Goal: Task Accomplishment & Management: Manage account settings

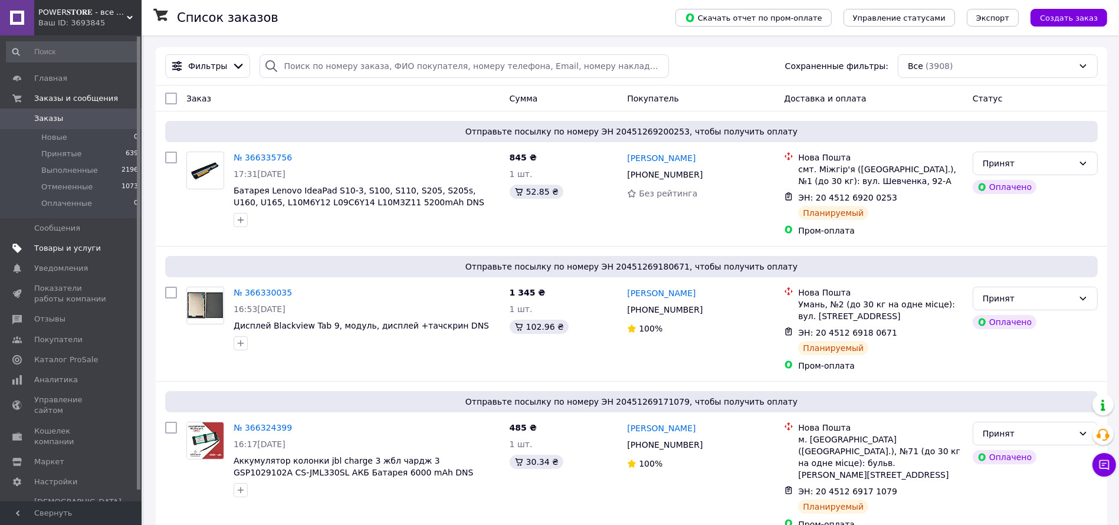
click at [57, 251] on span "Товары и услуги" at bounding box center [67, 248] width 67 height 11
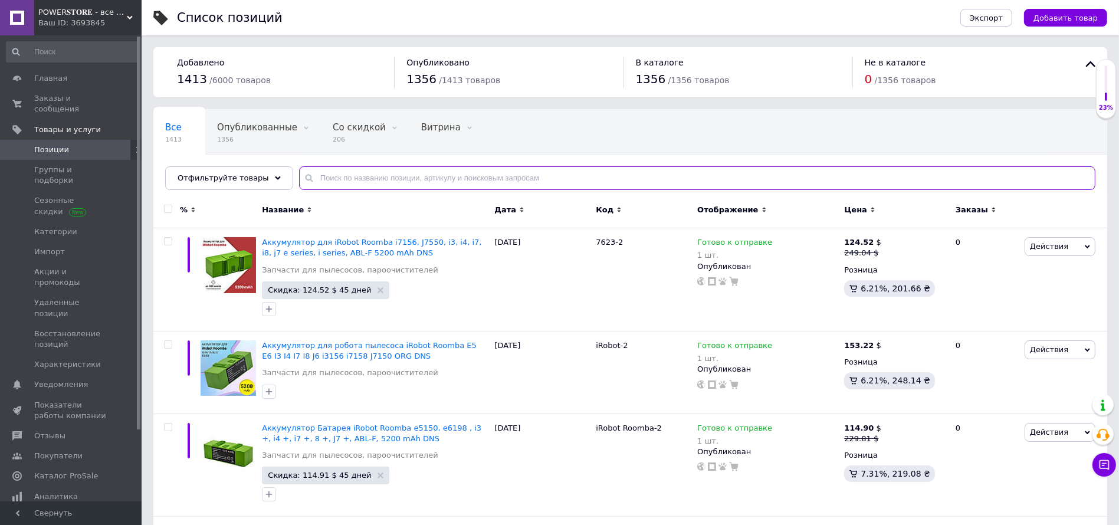
click at [369, 176] on input "text" at bounding box center [697, 178] width 796 height 24
paste input "239"
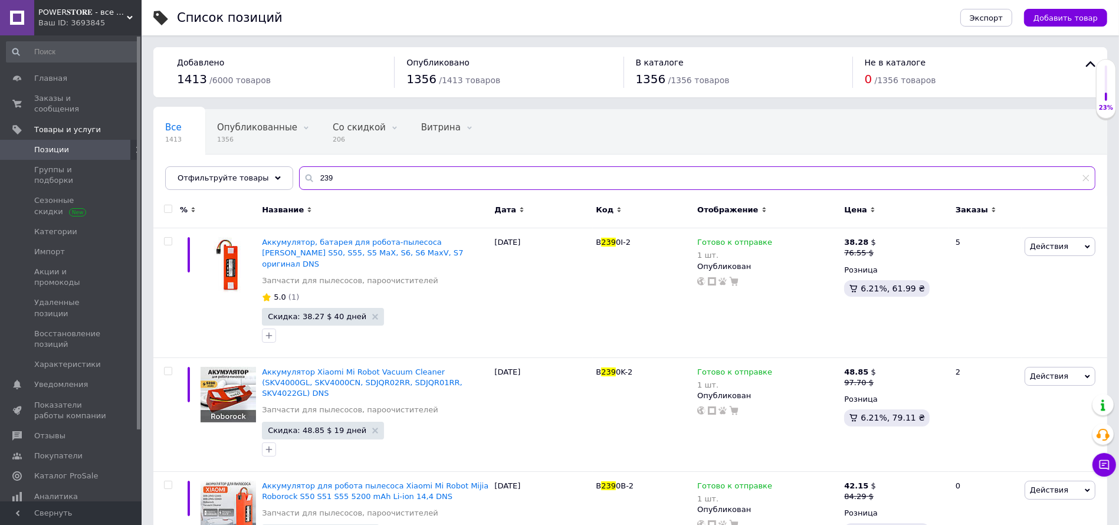
type input "239"
click at [169, 209] on input "checkbox" at bounding box center [168, 209] width 8 height 8
checkbox input "true"
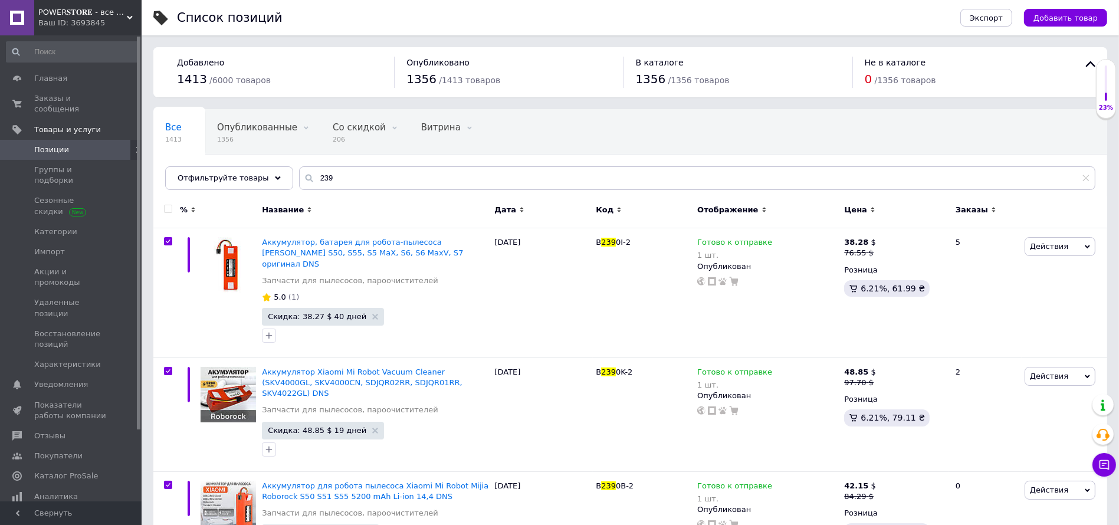
checkbox input "true"
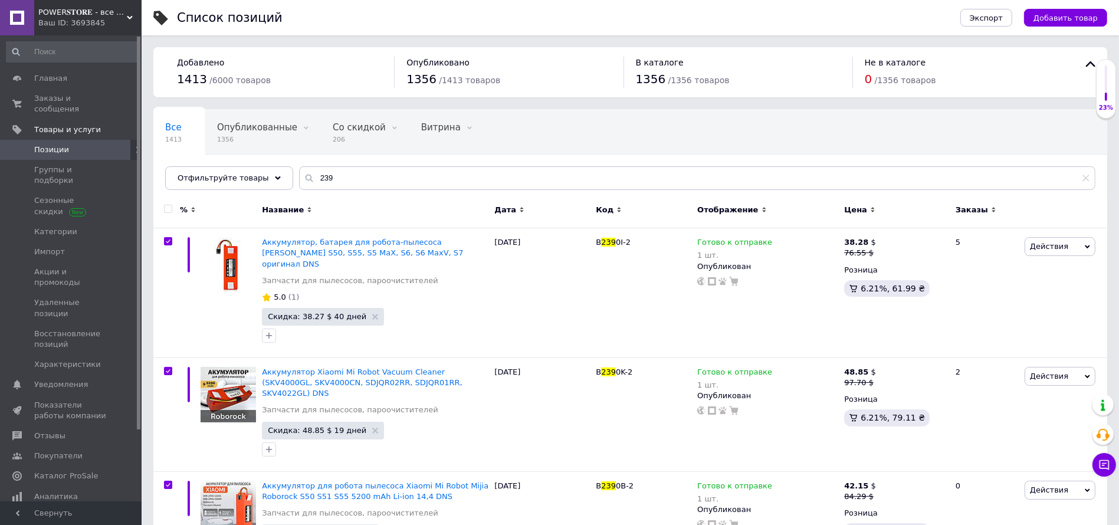
checkbox input "true"
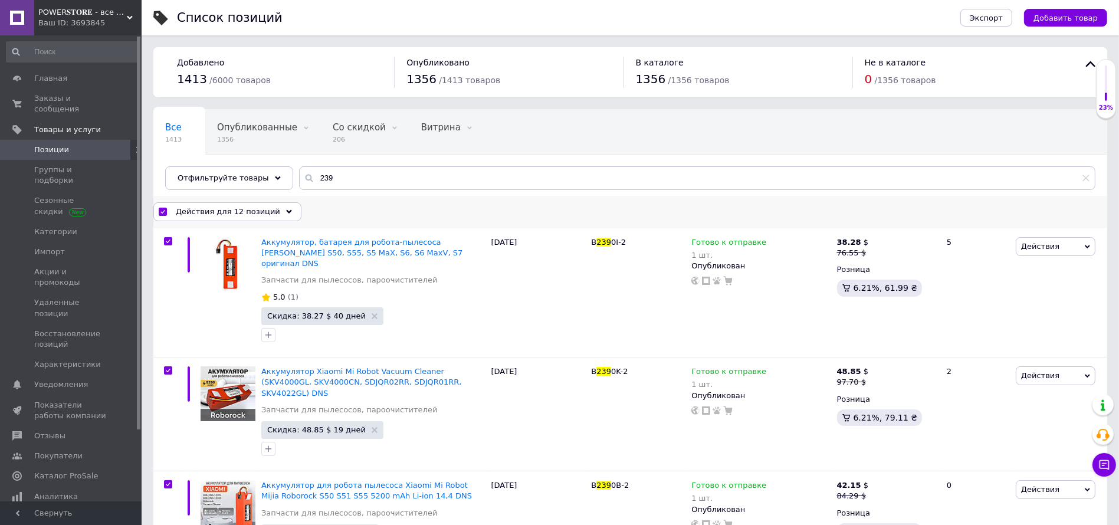
click at [270, 211] on div "Действия для 12 позиций" at bounding box center [227, 211] width 148 height 19
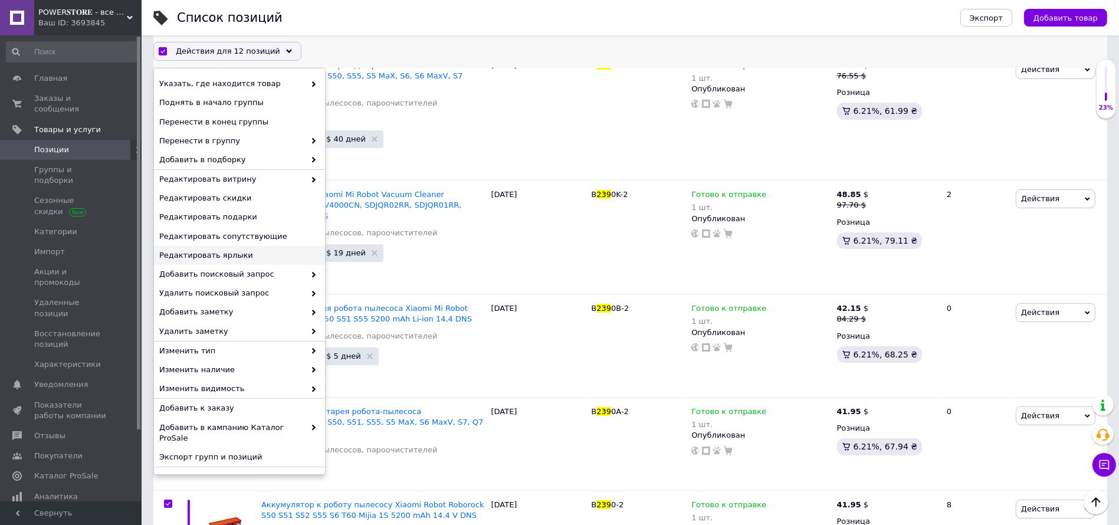
scroll to position [6, 0]
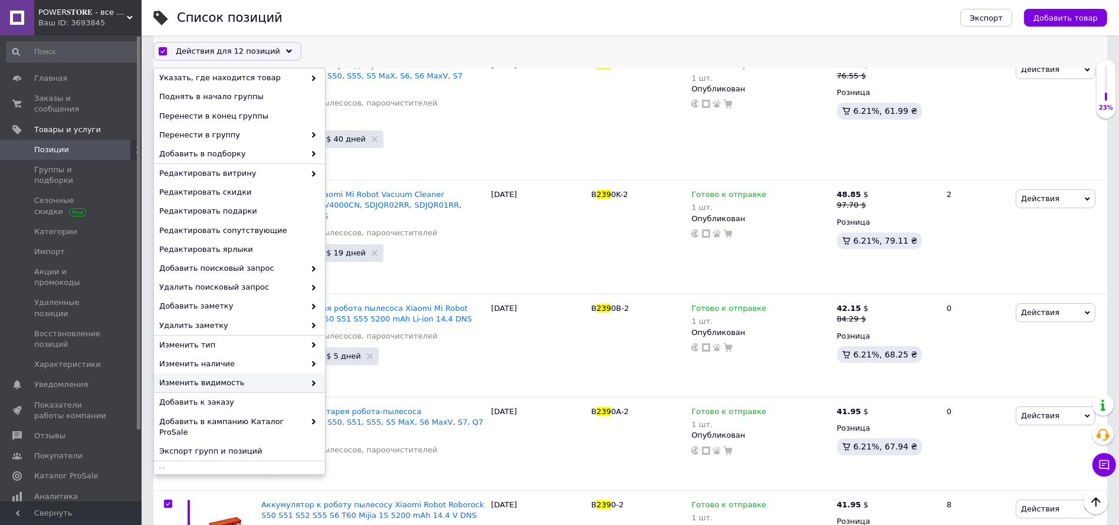
click at [229, 378] on span "Изменить видимость" at bounding box center [232, 383] width 146 height 11
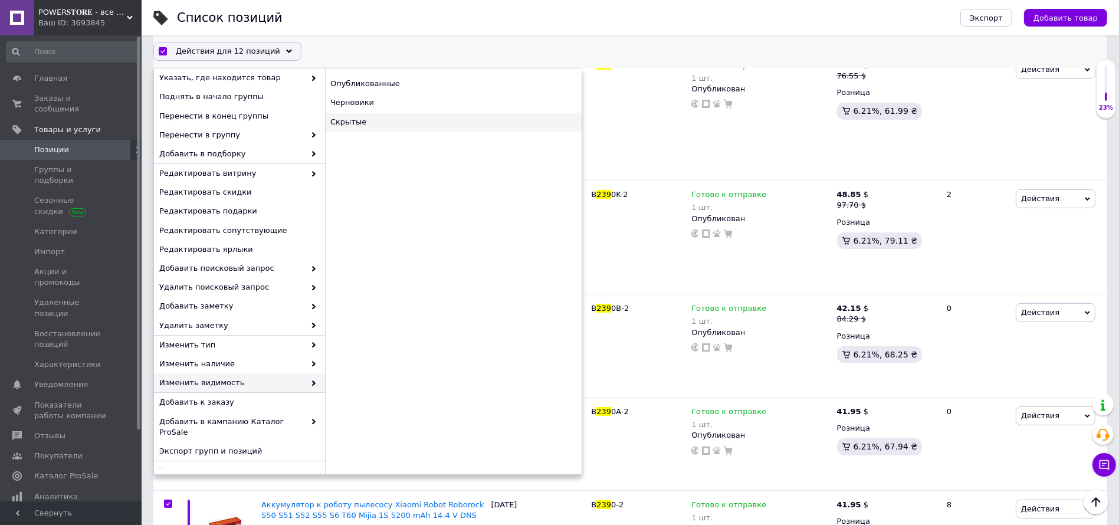
click at [411, 123] on div "Скрытые" at bounding box center [453, 122] width 257 height 19
checkbox input "false"
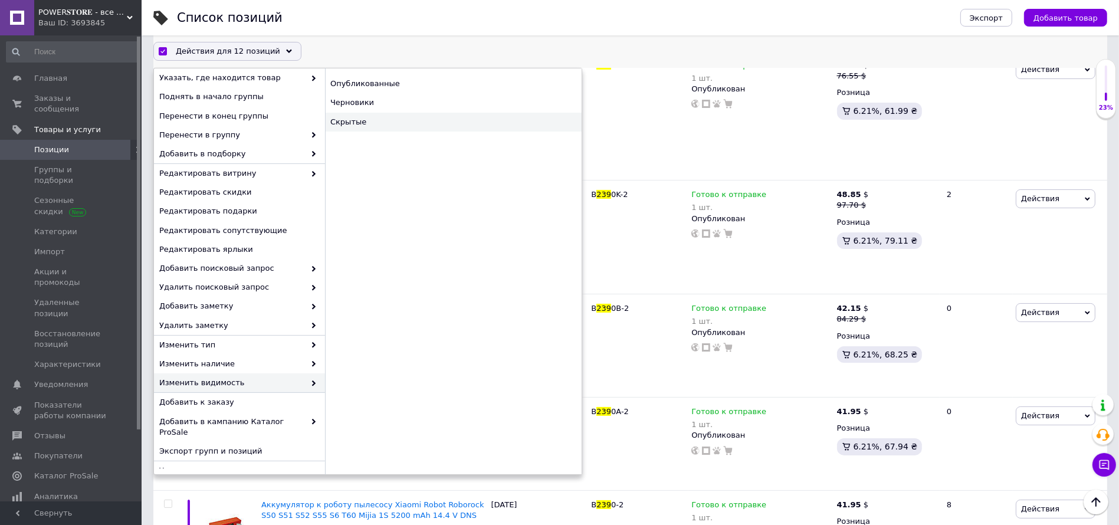
checkbox input "false"
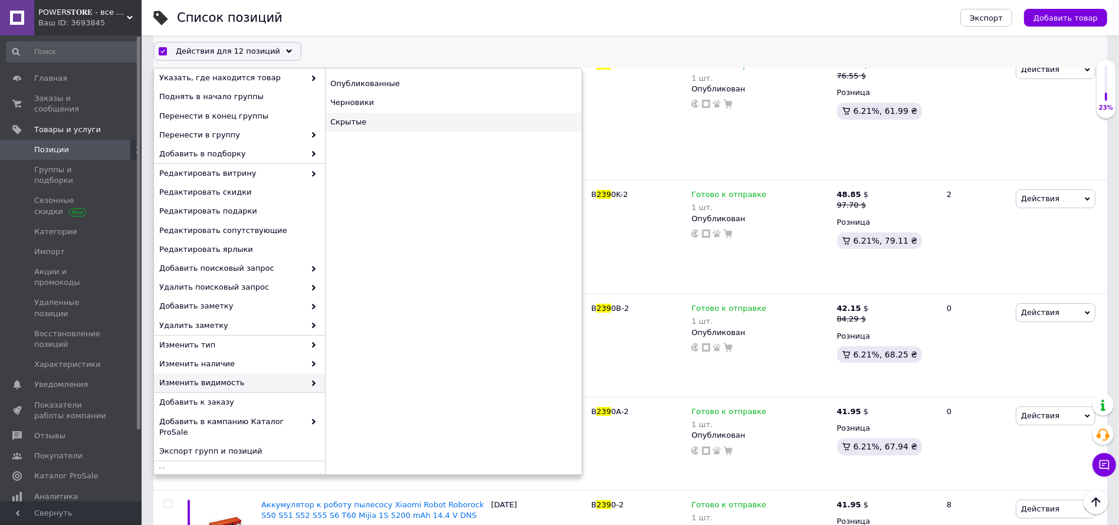
checkbox input "false"
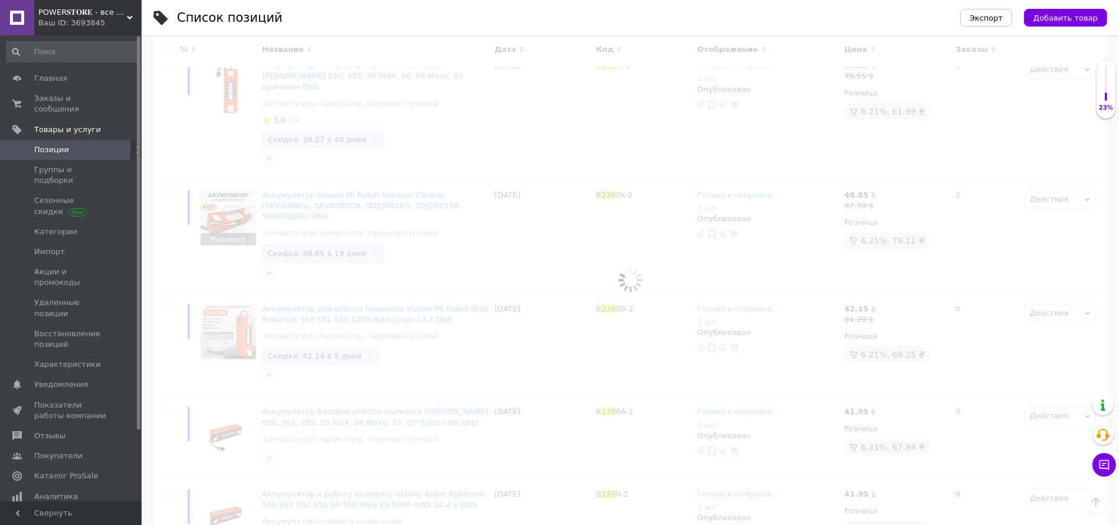
click at [411, 123] on div at bounding box center [631, 280] width 978 height 490
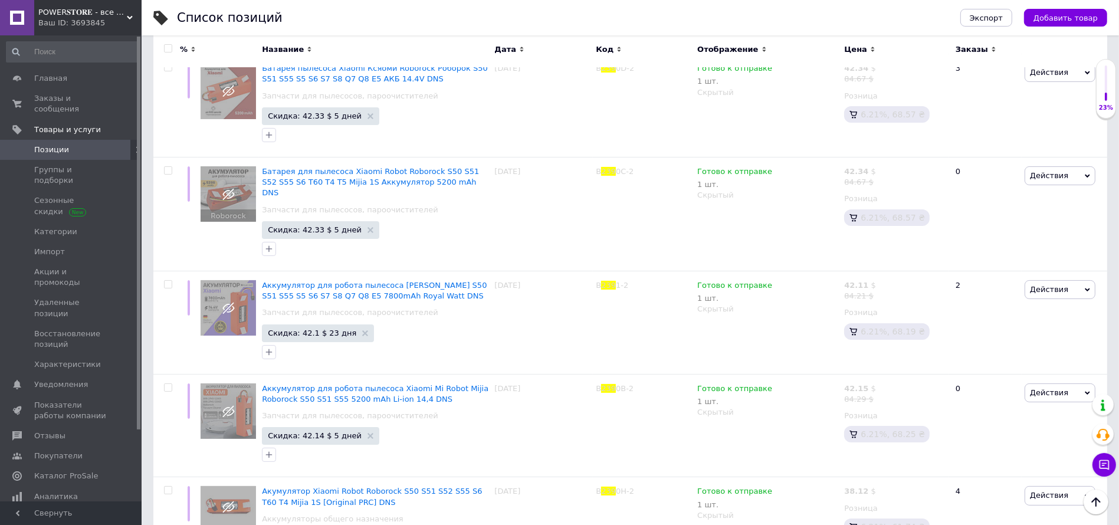
scroll to position [48, 0]
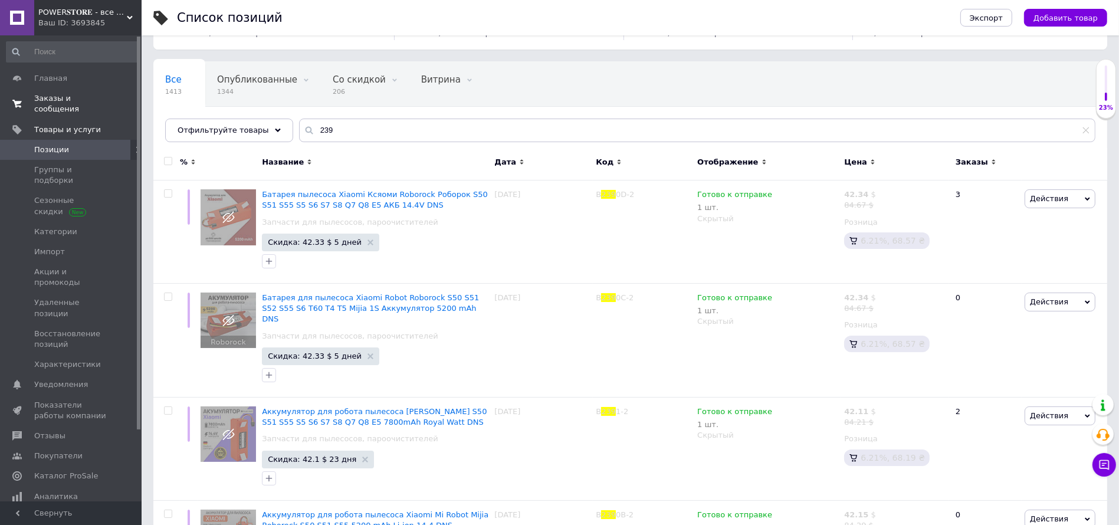
click at [86, 97] on span "Заказы и сообщения" at bounding box center [71, 103] width 75 height 21
